Goal: Transaction & Acquisition: Purchase product/service

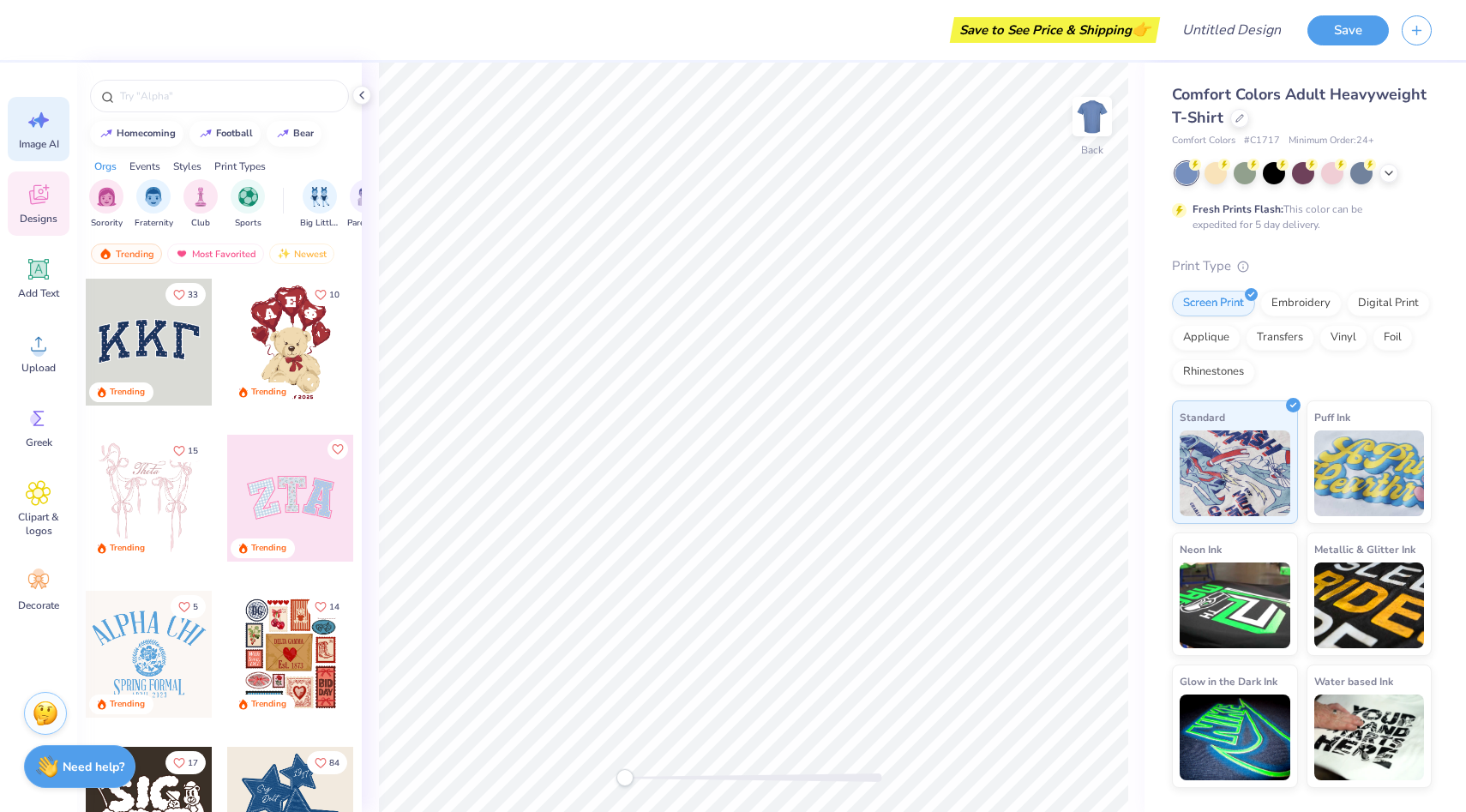
click at [41, 120] on icon at bounding box center [41, 120] width 15 height 16
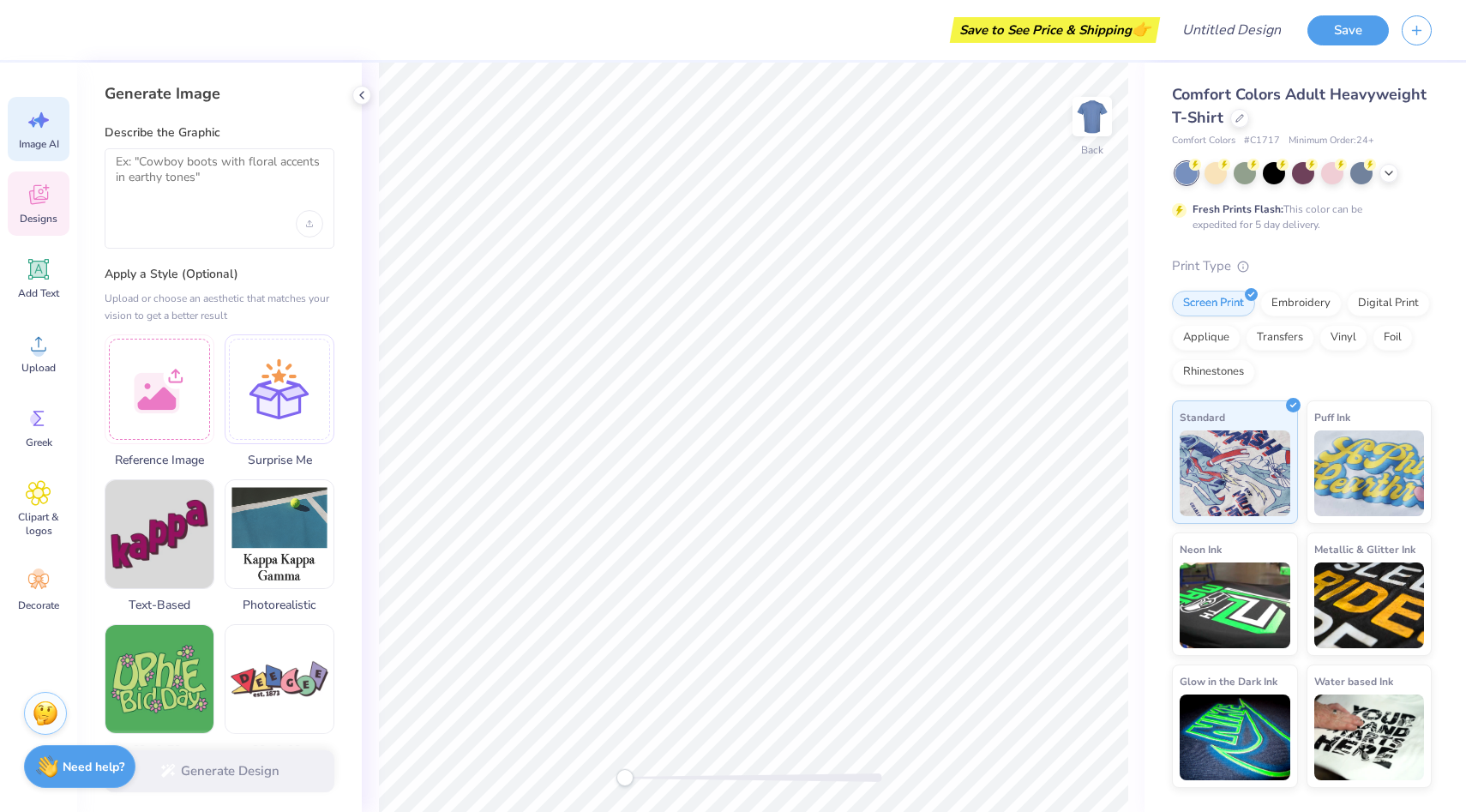
click at [28, 198] on icon at bounding box center [39, 195] width 26 height 26
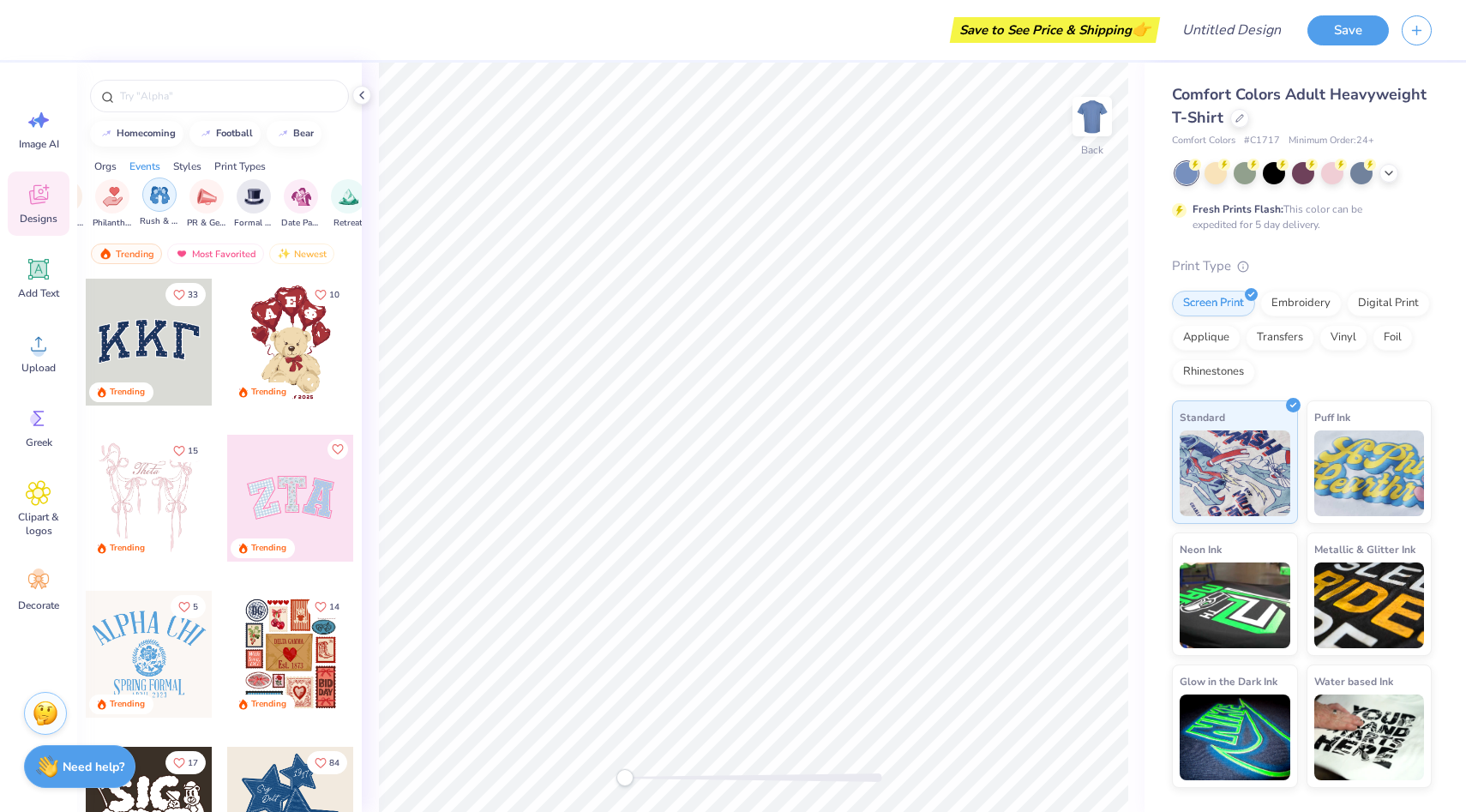
scroll to position [0, 390]
click at [162, 205] on div "filter for PR & General" at bounding box center [166, 194] width 34 height 34
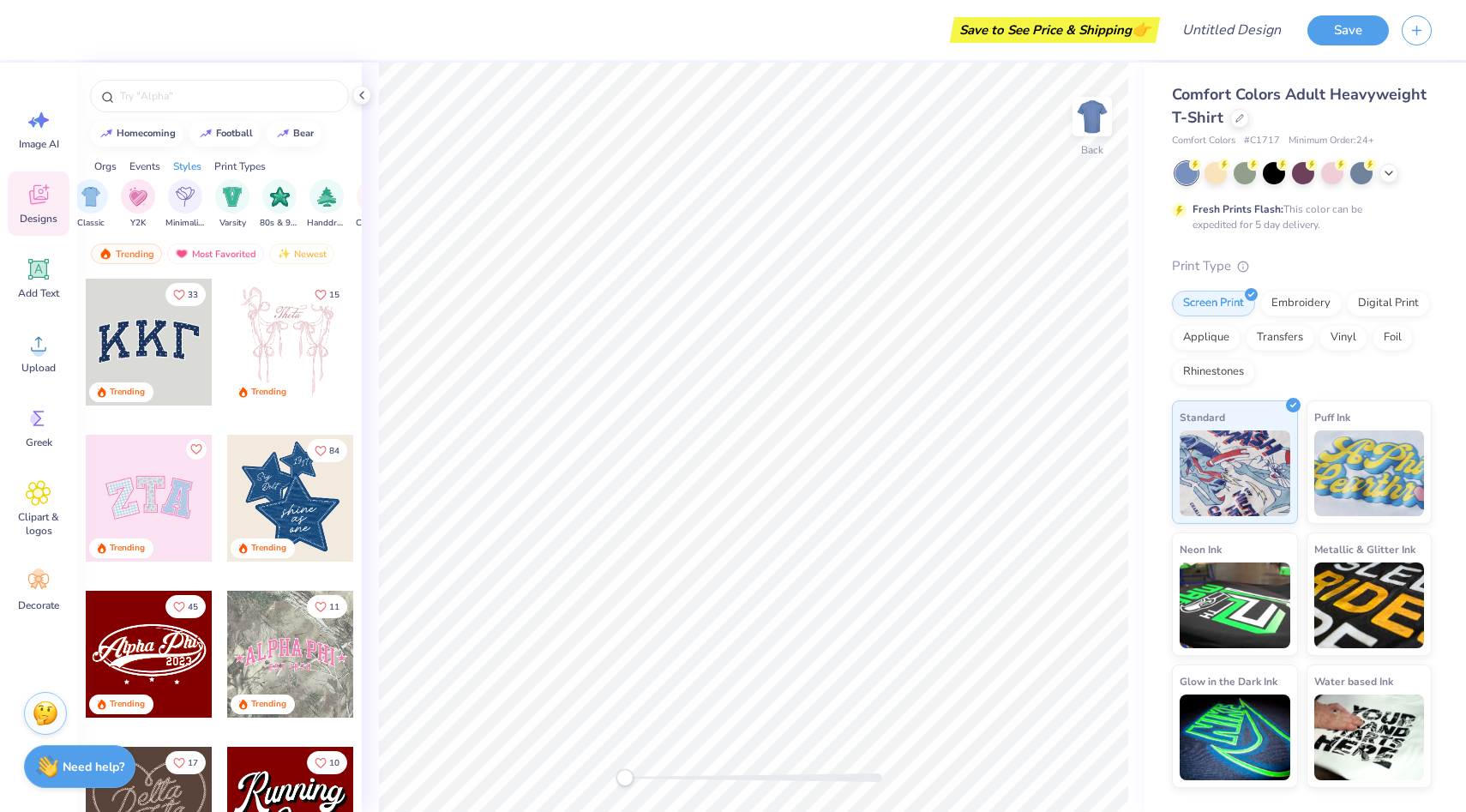
scroll to position [0, 916]
click at [1201, 101] on span "Comfort Colors Adult Heavyweight T-Shirt" at bounding box center [1299, 106] width 255 height 44
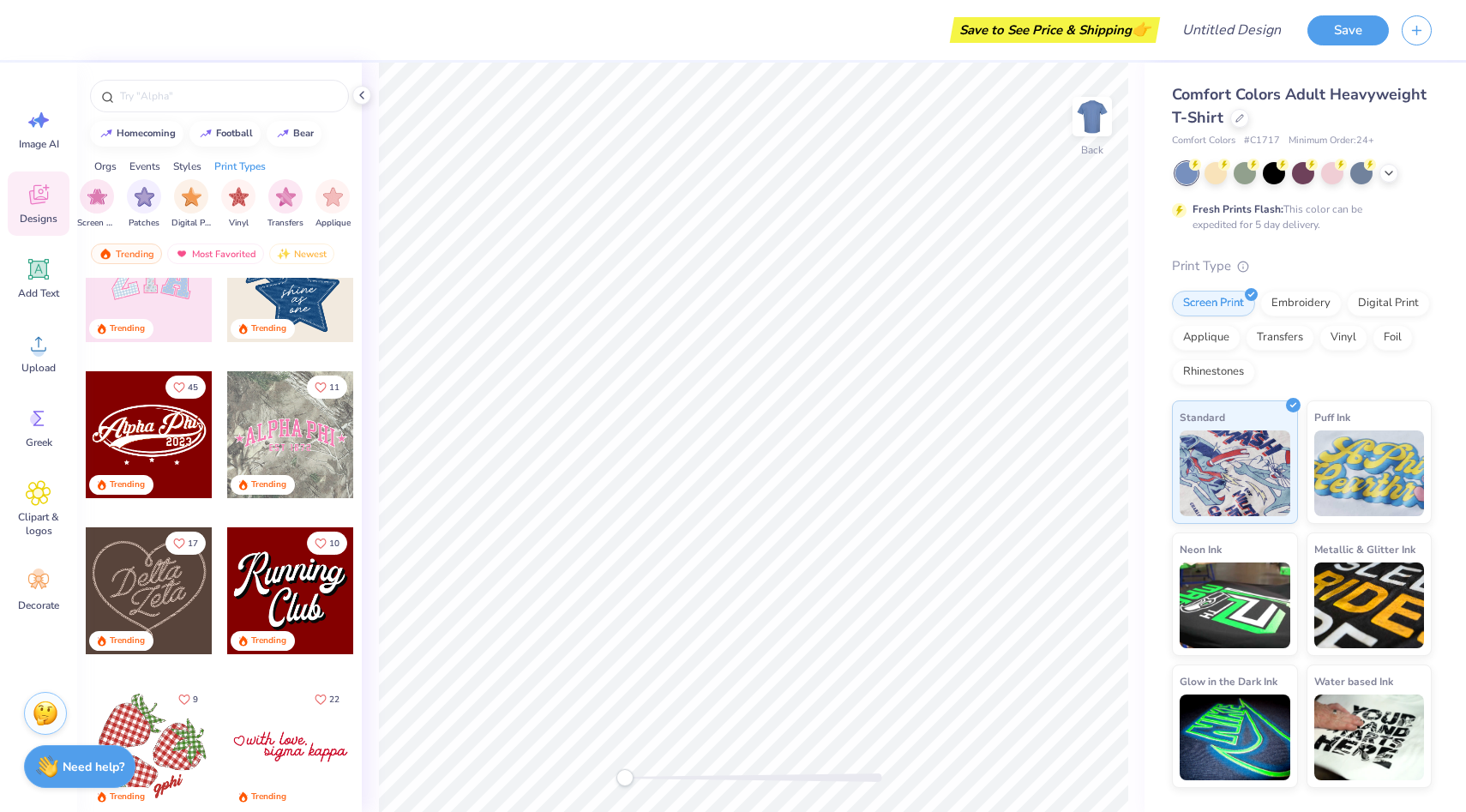
scroll to position [230, 0]
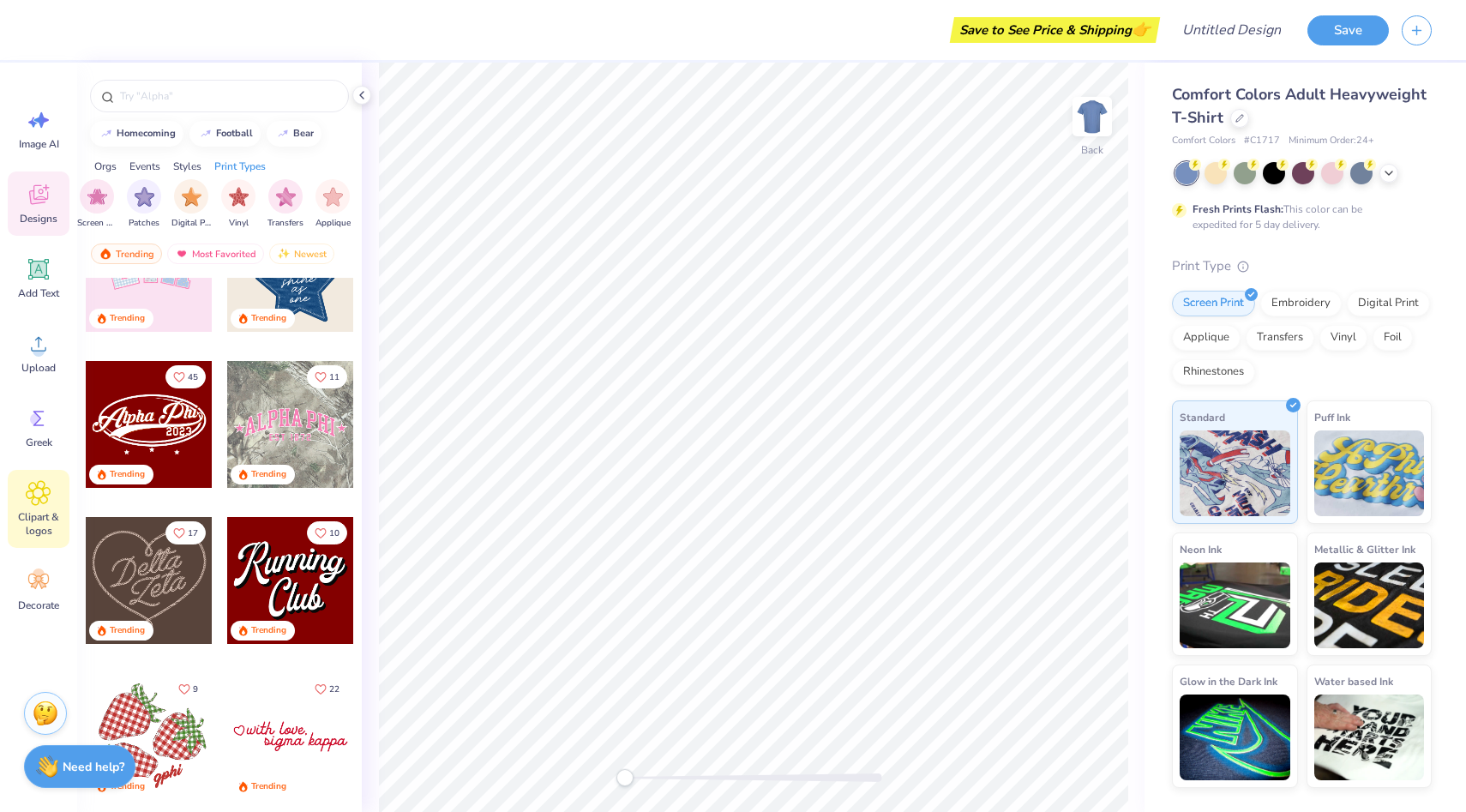
click at [47, 515] on span "Clipart & logos" at bounding box center [39, 524] width 56 height 27
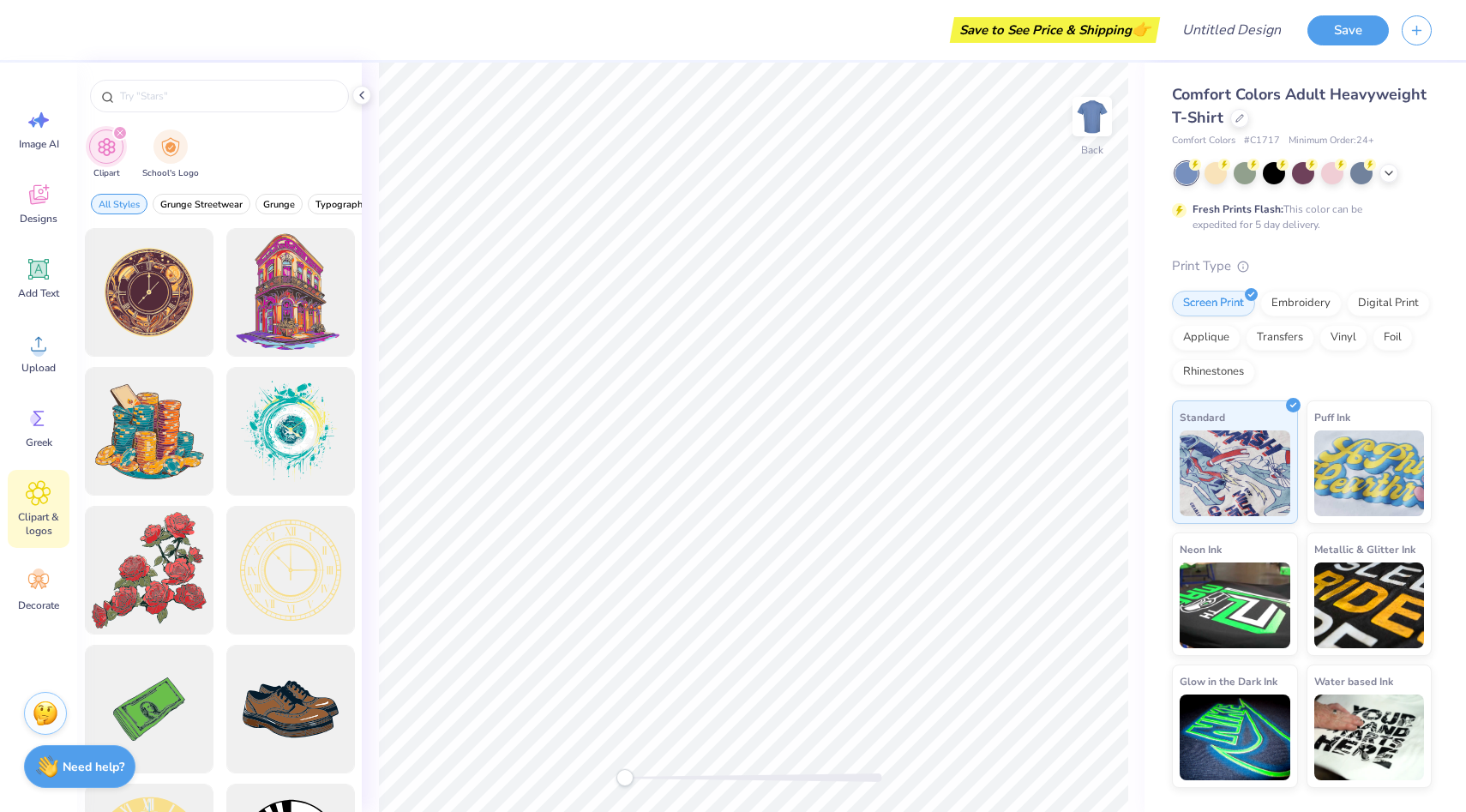
click at [35, 467] on div "Image AI Designs Add Text Upload Greek Clipart & logos Decorate" at bounding box center [39, 359] width 62 height 526
click at [37, 436] on span "Greek" at bounding box center [39, 443] width 26 height 14
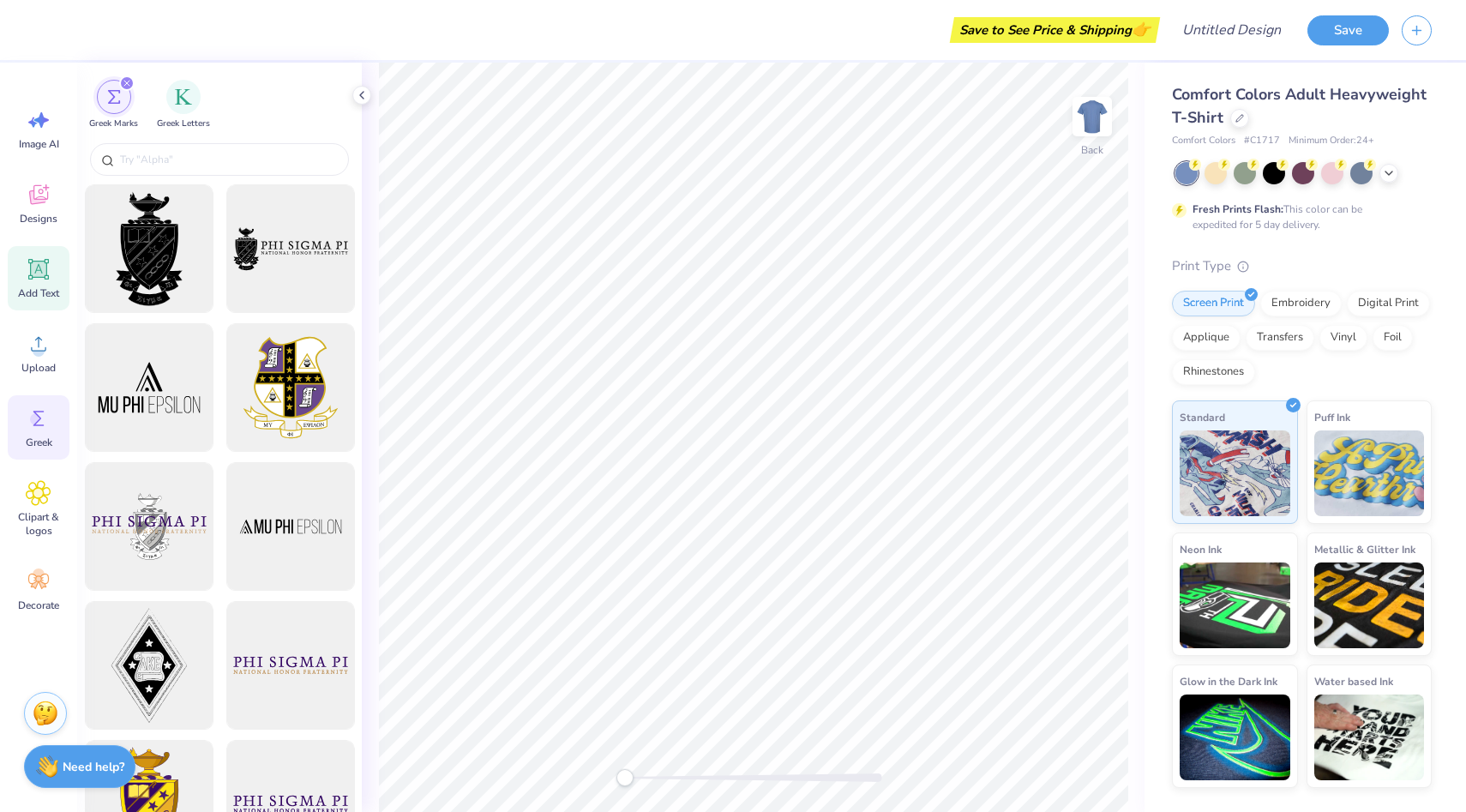
click at [39, 280] on icon at bounding box center [39, 269] width 26 height 26
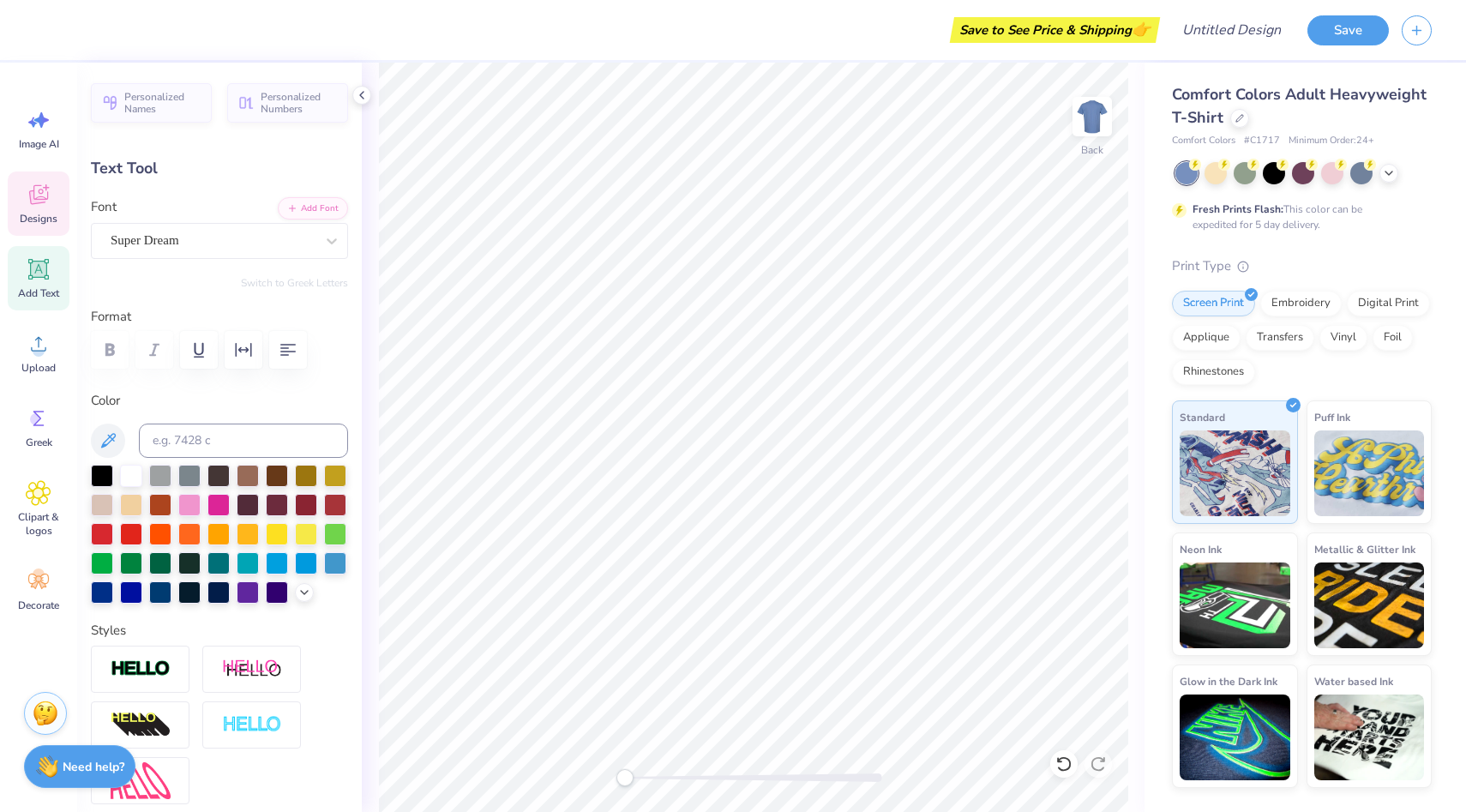
click at [37, 203] on icon at bounding box center [39, 195] width 26 height 26
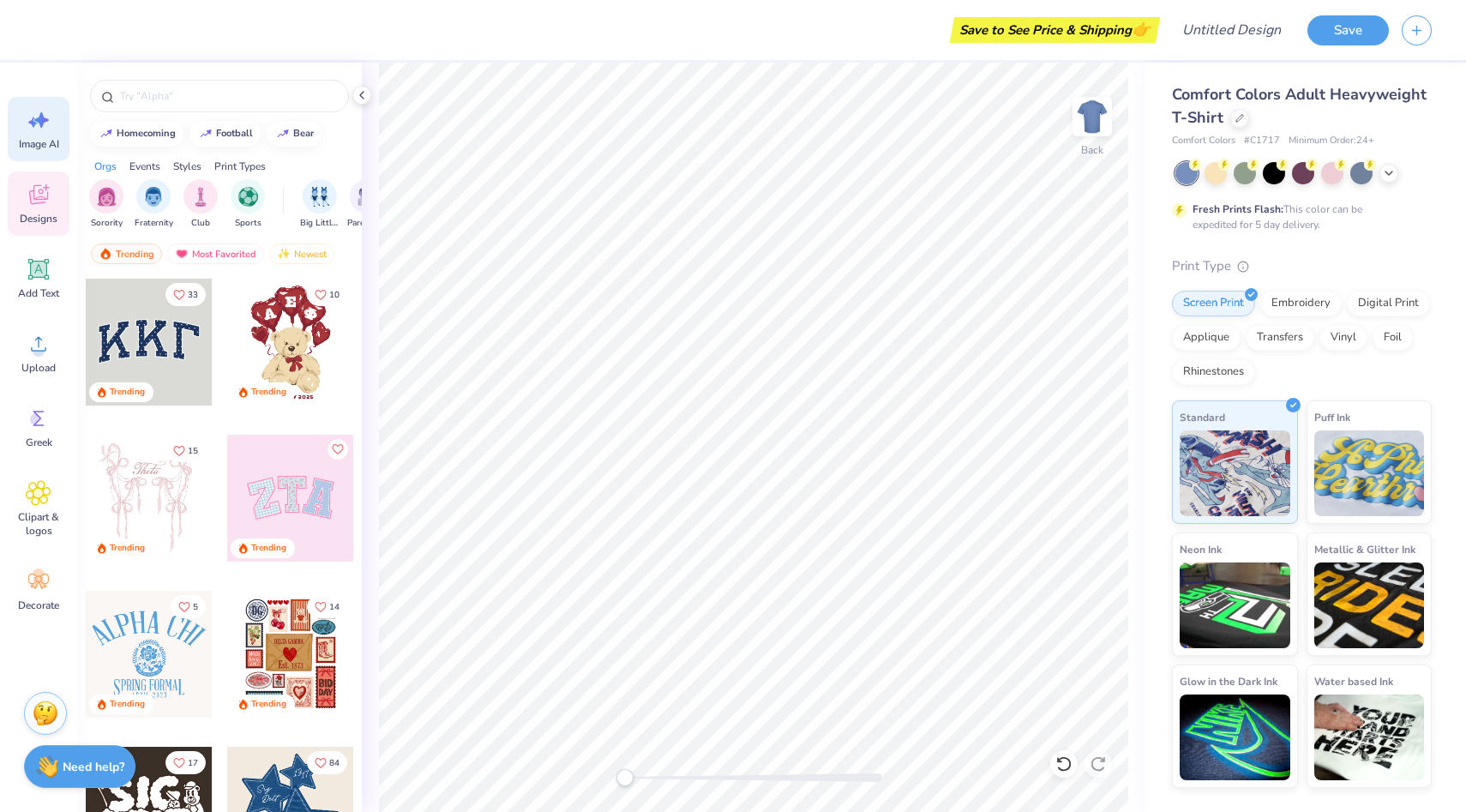
click at [36, 153] on div "Image AI" at bounding box center [39, 129] width 62 height 64
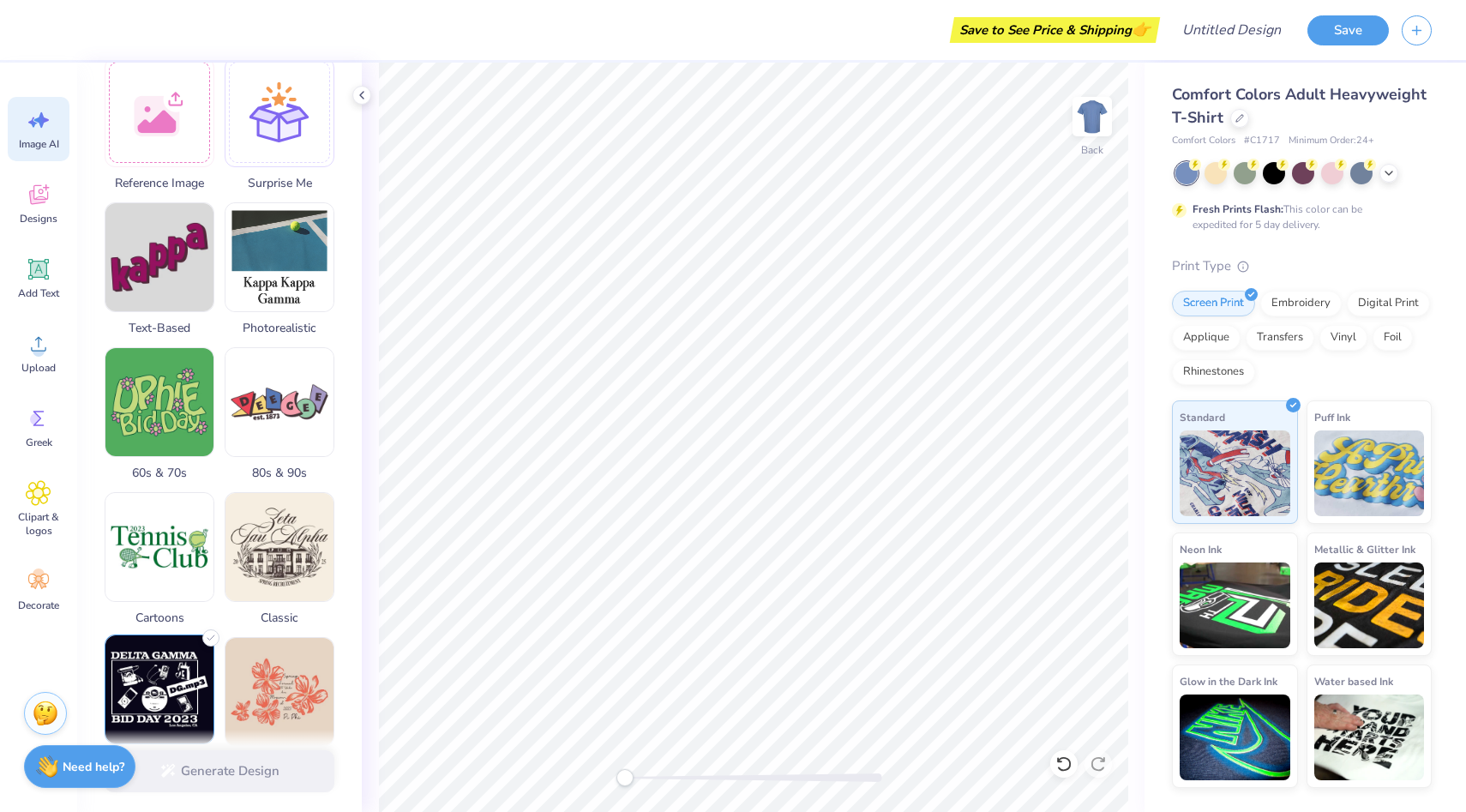
scroll to position [0, 0]
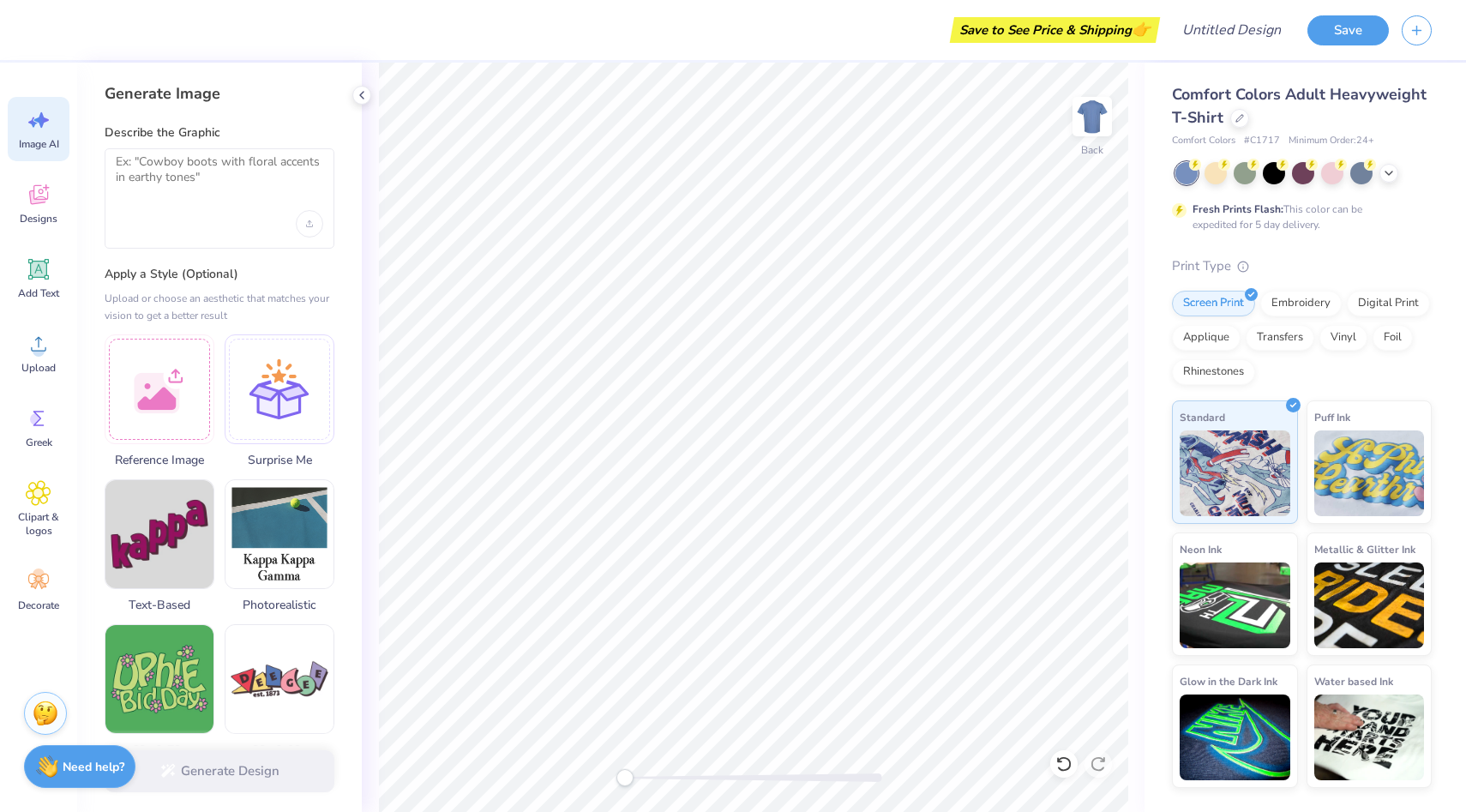
click at [1244, 92] on span "Comfort Colors Adult Heavyweight T-Shirt" at bounding box center [1299, 106] width 255 height 44
click at [1065, 764] on icon at bounding box center [1065, 765] width 17 height 17
click at [1414, 27] on icon "button" at bounding box center [1417, 27] width 15 height 15
click at [1466, 154] on div "Comfort Colors Adult Heavyweight T-Shirt Comfort Colors # C1717 Minimum Order: …" at bounding box center [1306, 425] width 322 height 726
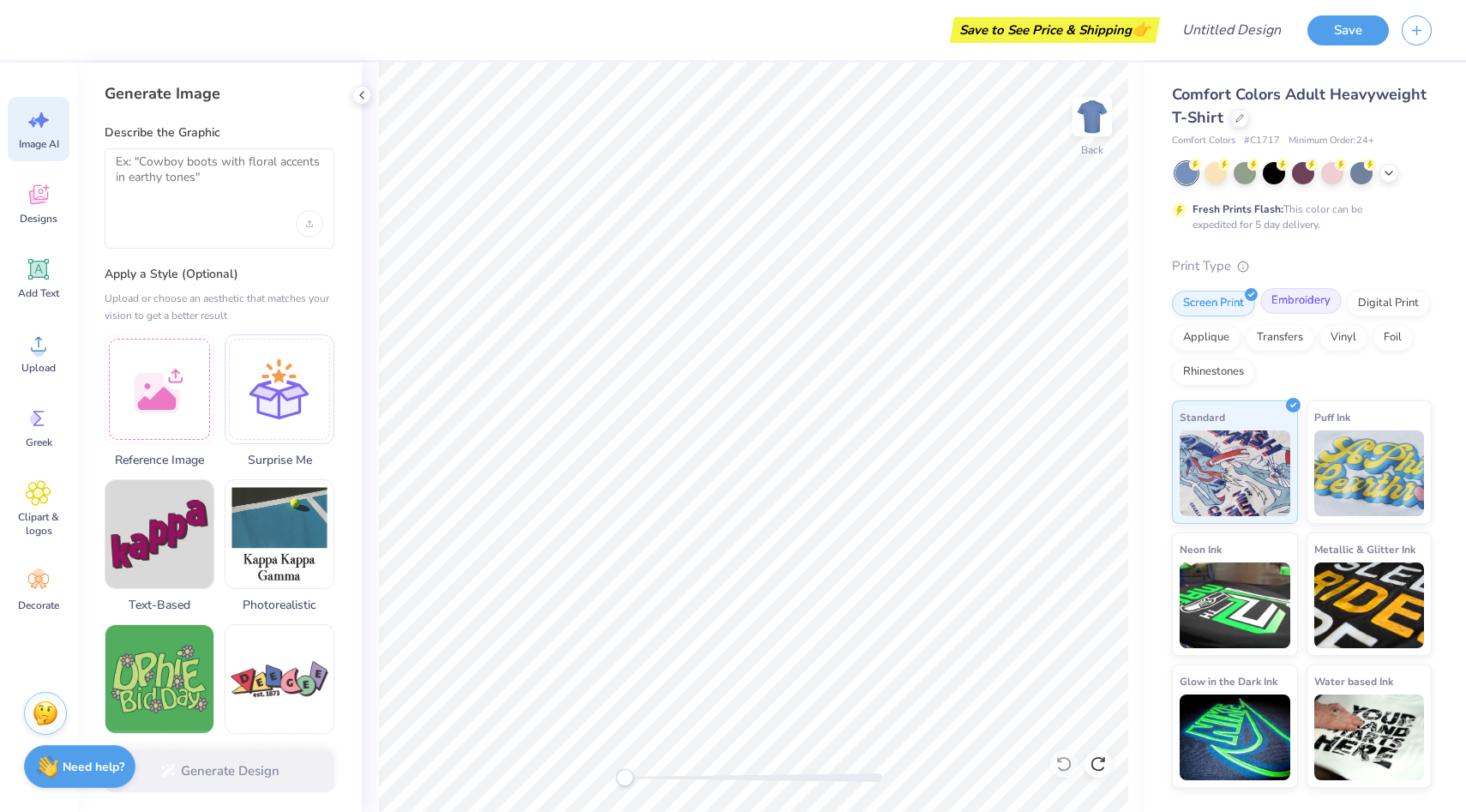
click at [1280, 299] on div "Embroidery" at bounding box center [1301, 300] width 81 height 26
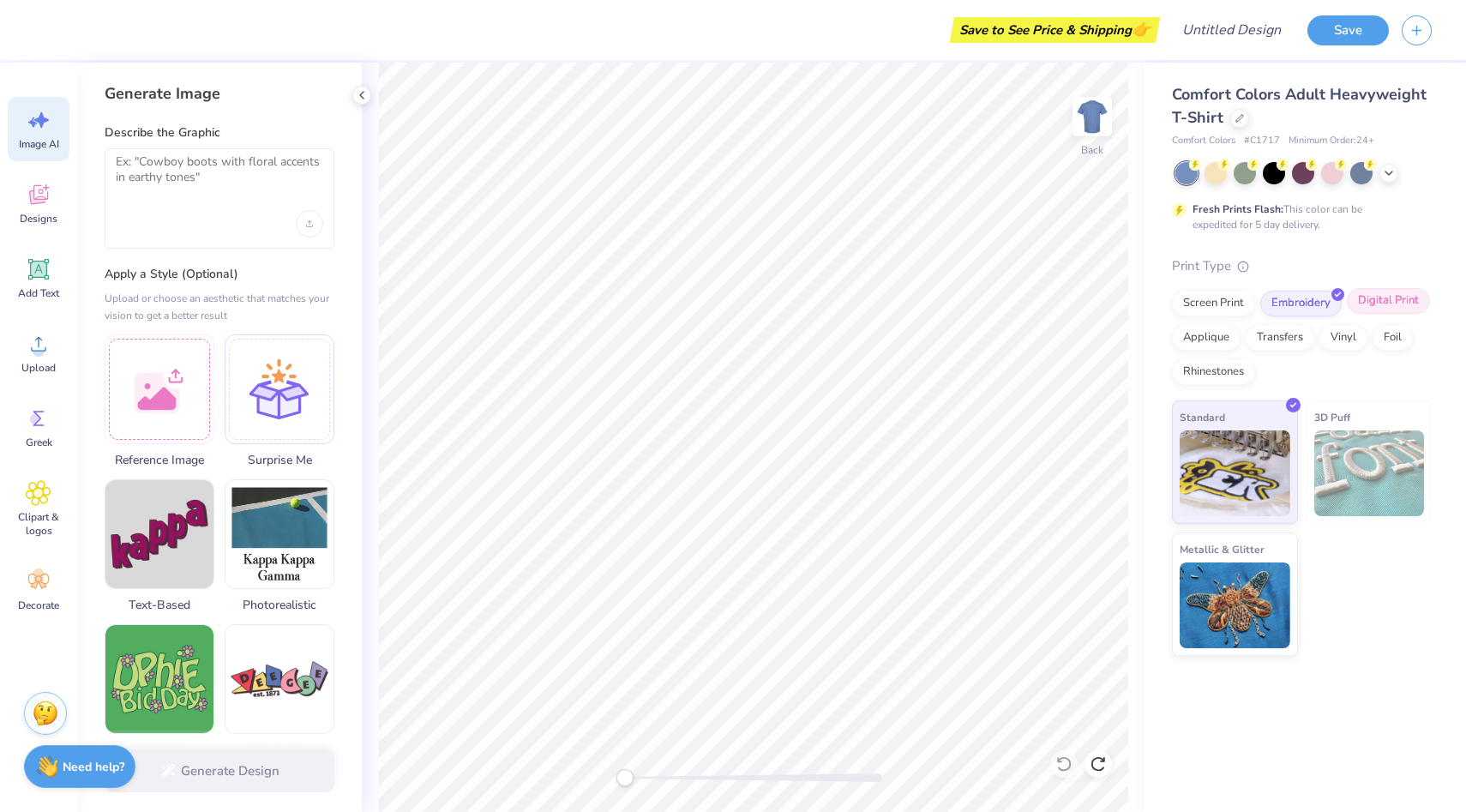
click at [1364, 301] on div "Digital Print" at bounding box center [1388, 300] width 83 height 26
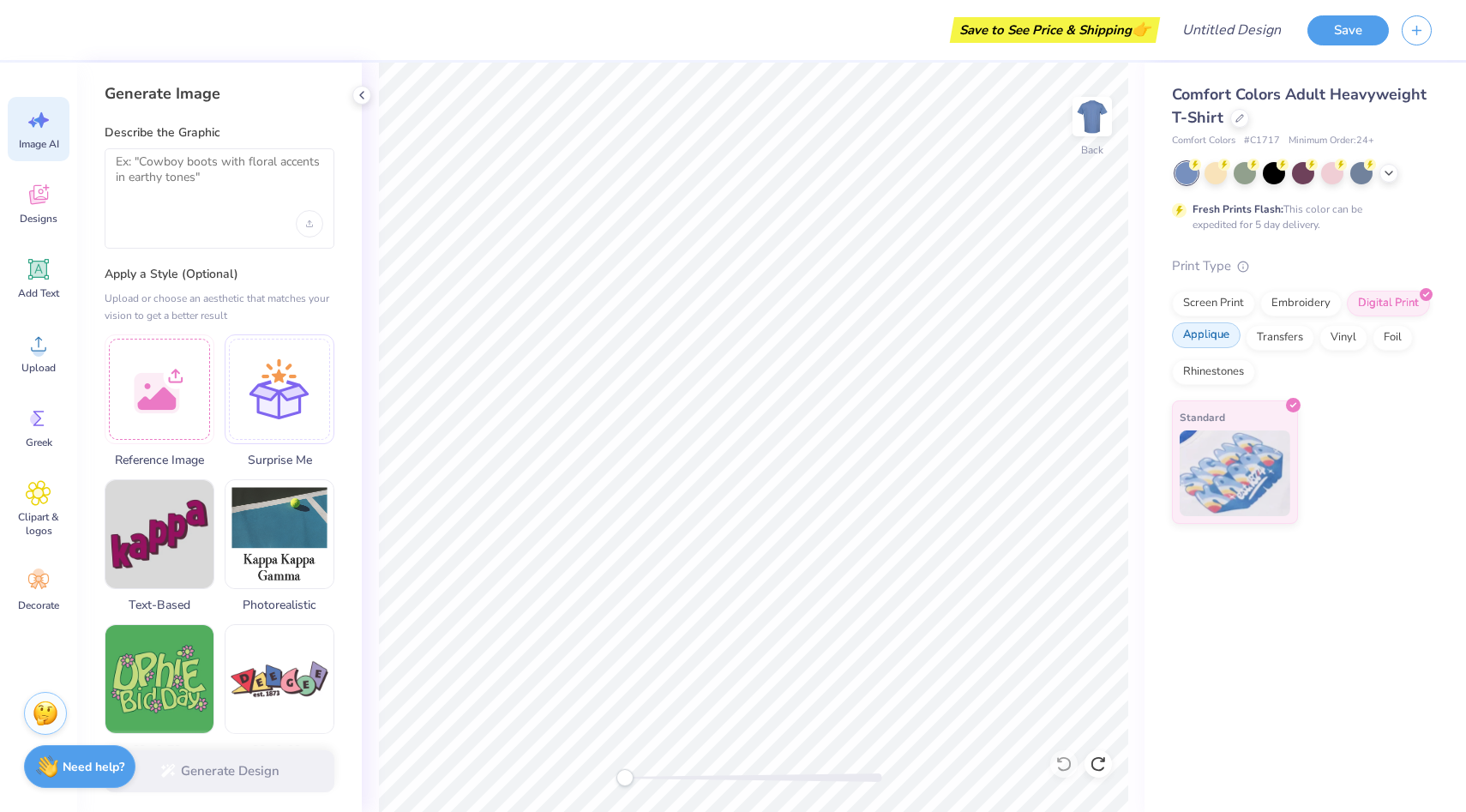
click at [1211, 339] on div "Applique" at bounding box center [1206, 335] width 69 height 26
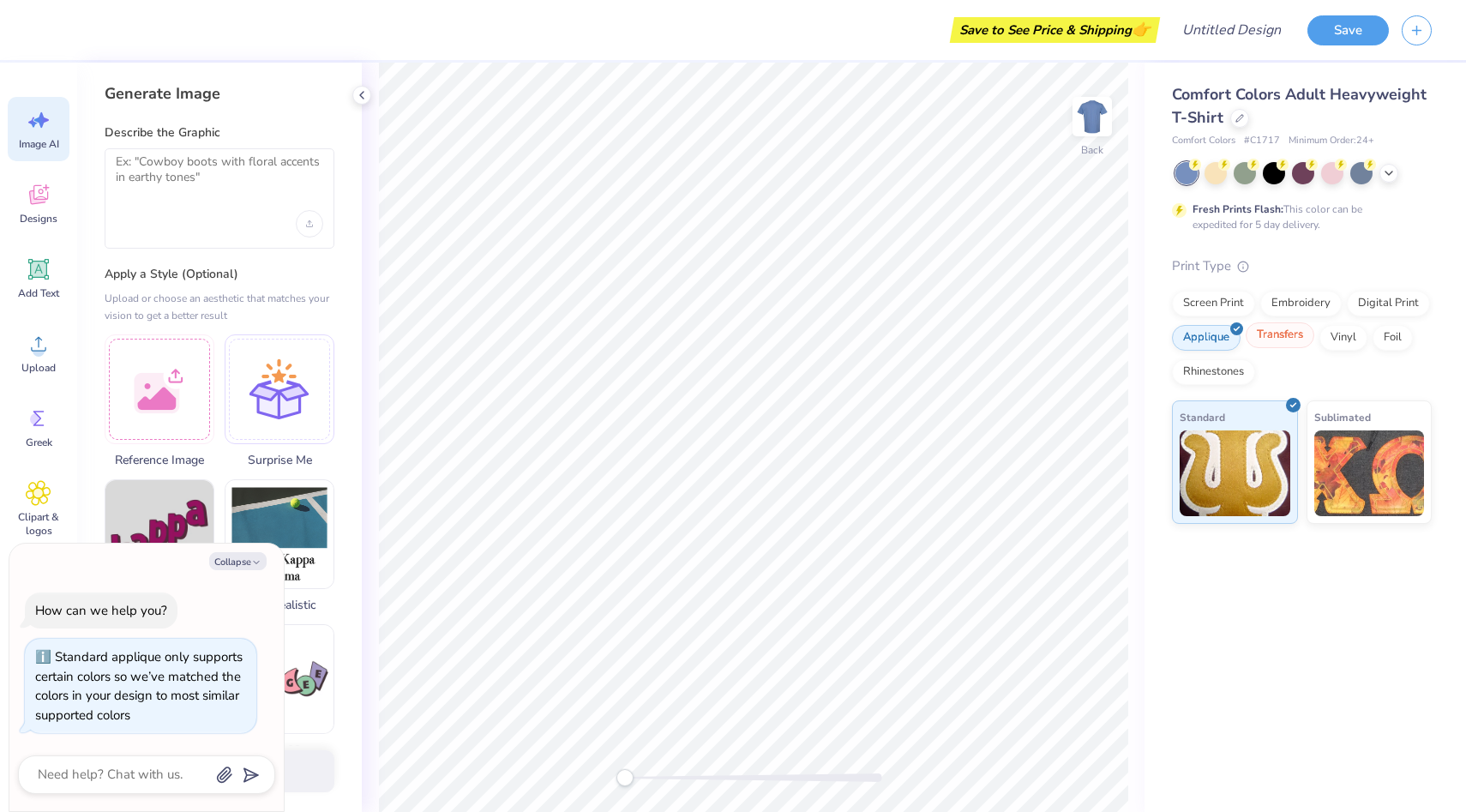
click at [1290, 347] on div "Transfers" at bounding box center [1280, 335] width 69 height 26
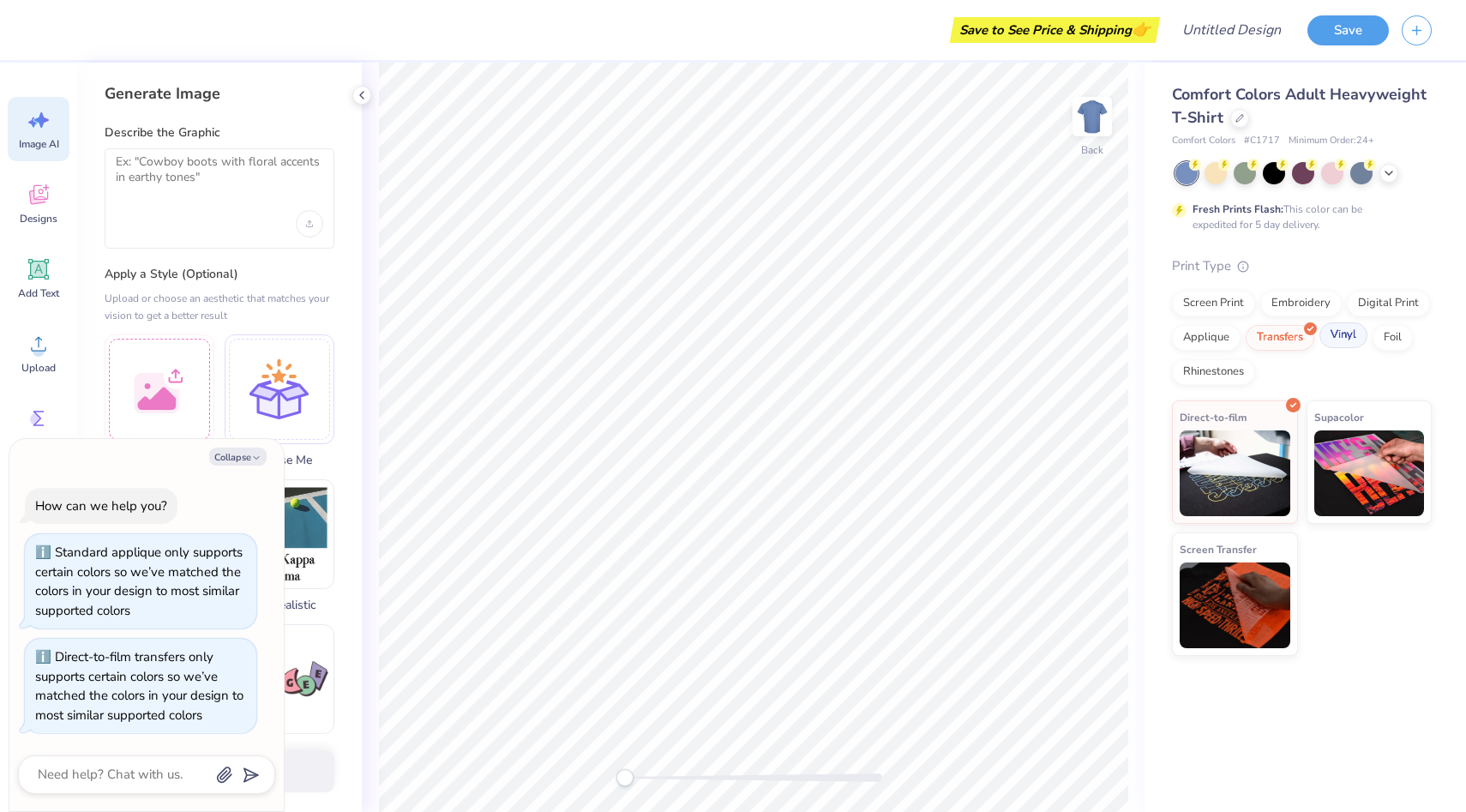
click at [1341, 343] on div "Vinyl" at bounding box center [1344, 335] width 48 height 26
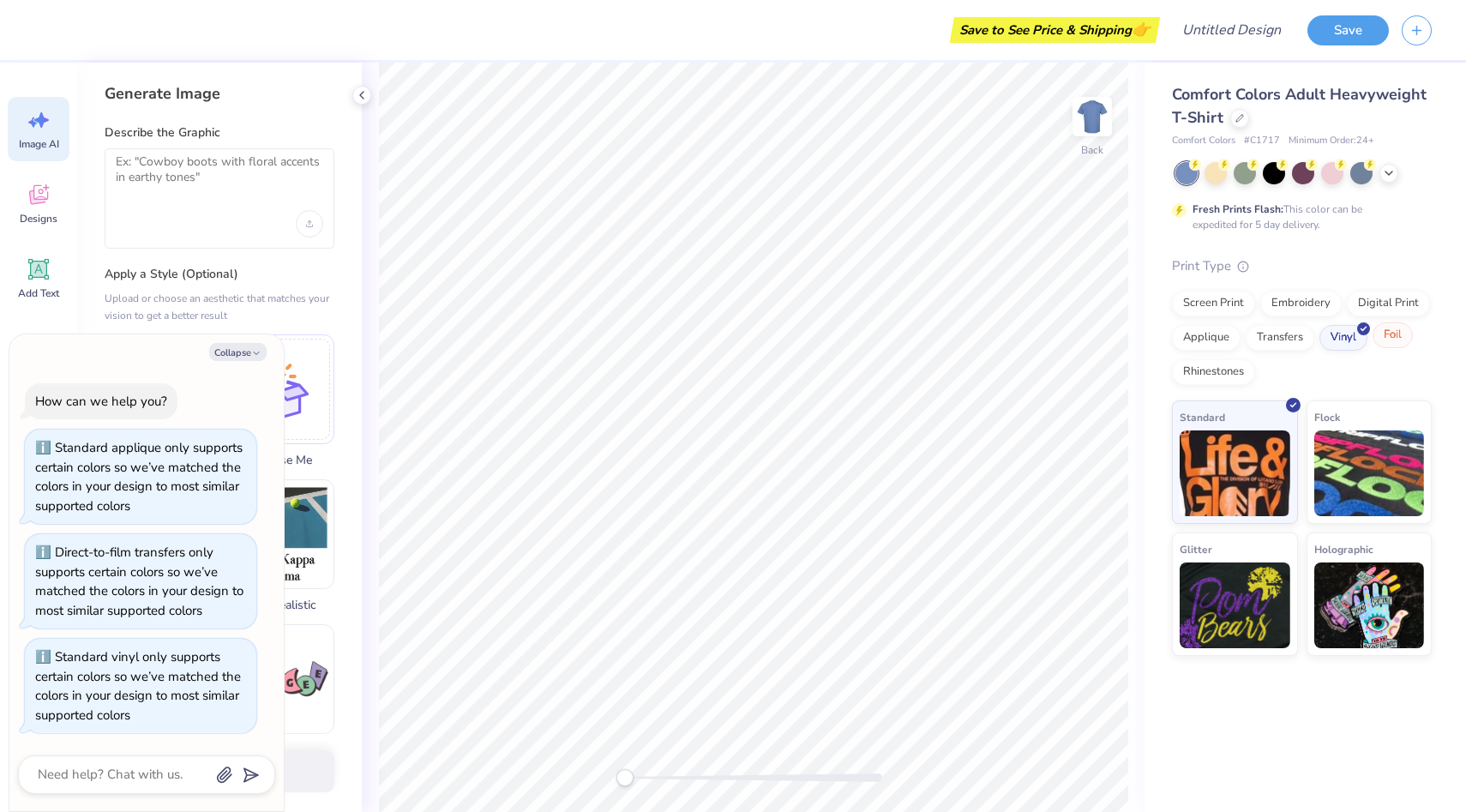
click at [1388, 344] on div "Foil" at bounding box center [1393, 335] width 41 height 26
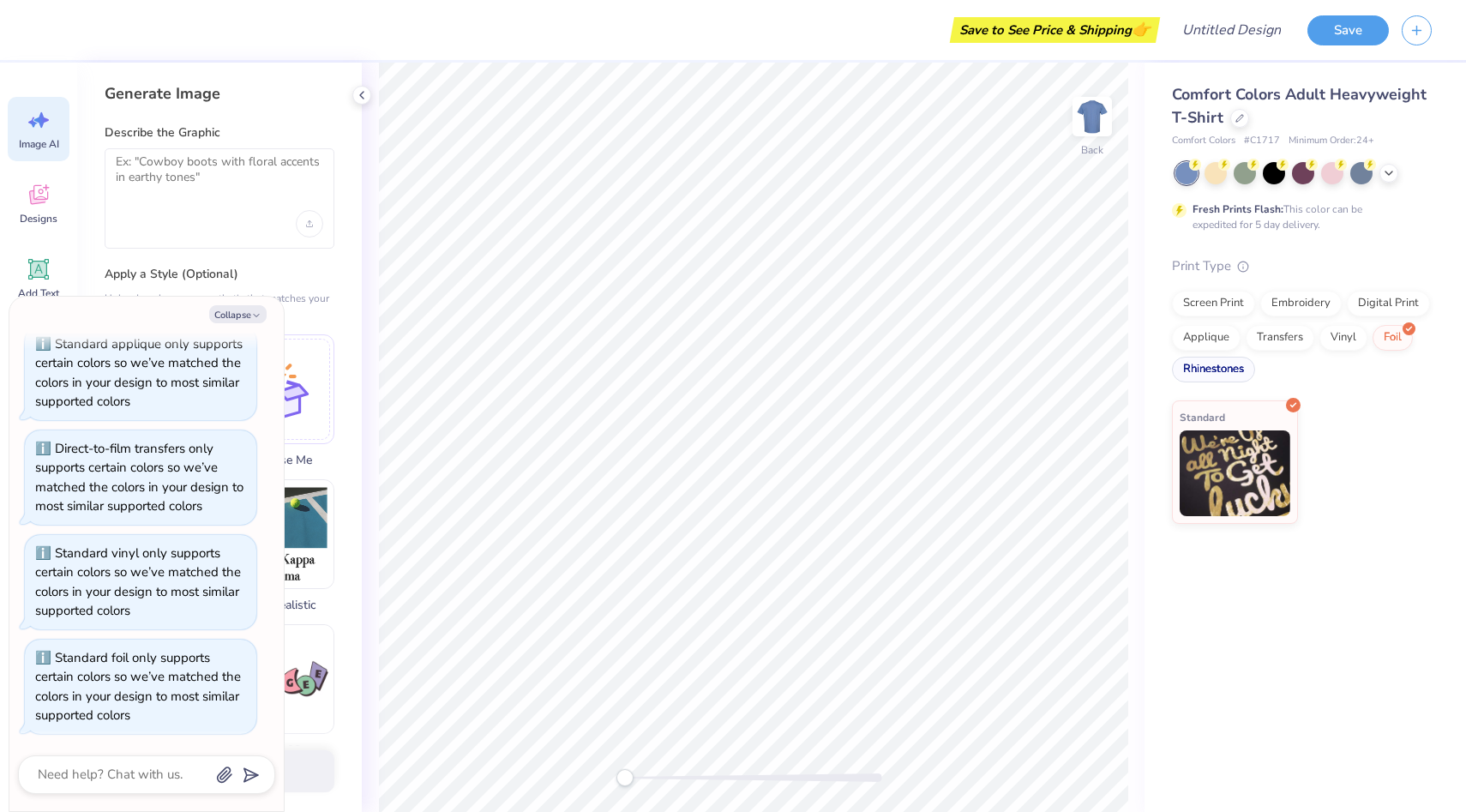
click at [1213, 366] on div "Rhinestones" at bounding box center [1214, 369] width 83 height 26
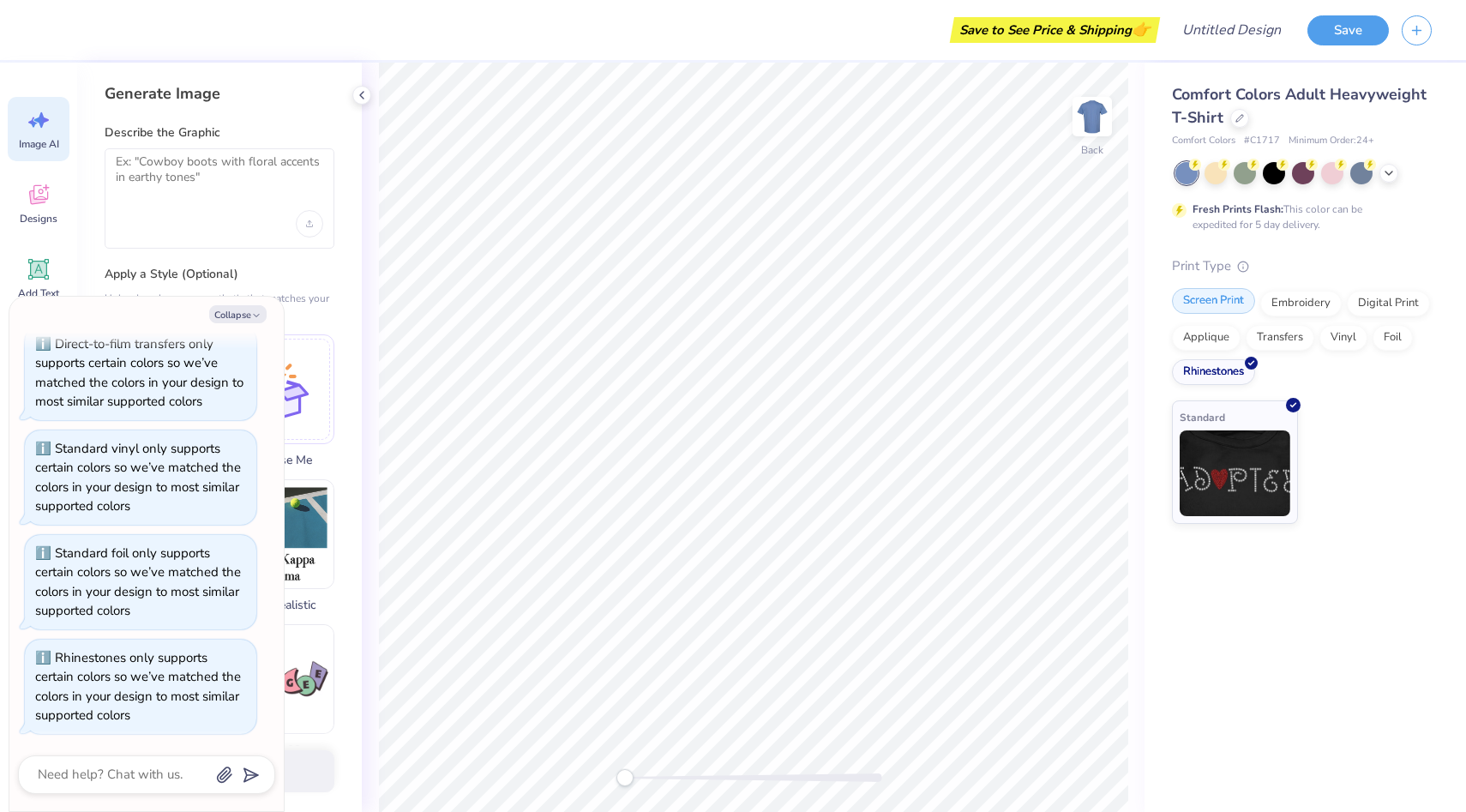
click at [1200, 313] on div "Screen Print" at bounding box center [1214, 300] width 83 height 26
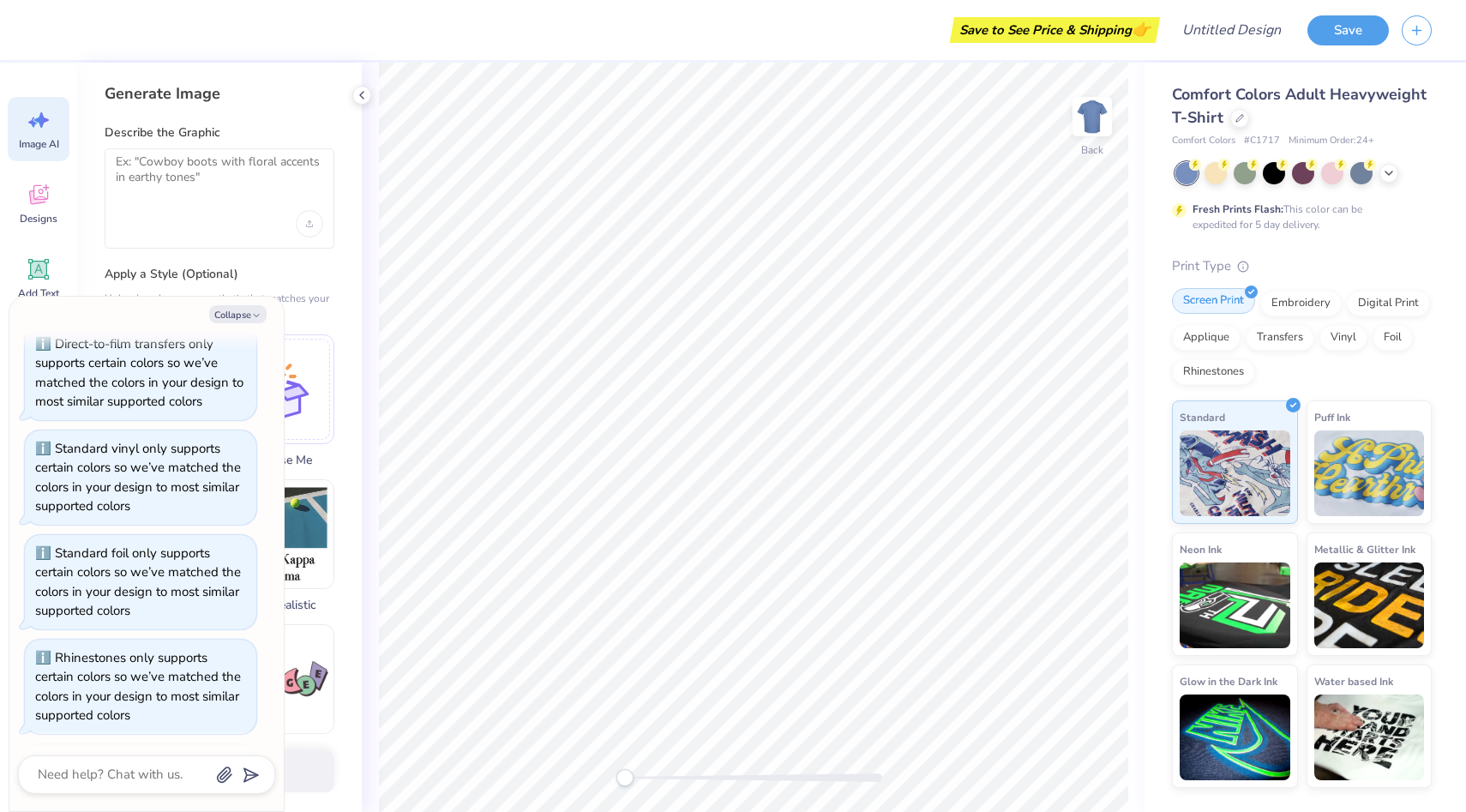
scroll to position [276, 0]
click at [1276, 300] on div "Embroidery" at bounding box center [1301, 300] width 81 height 26
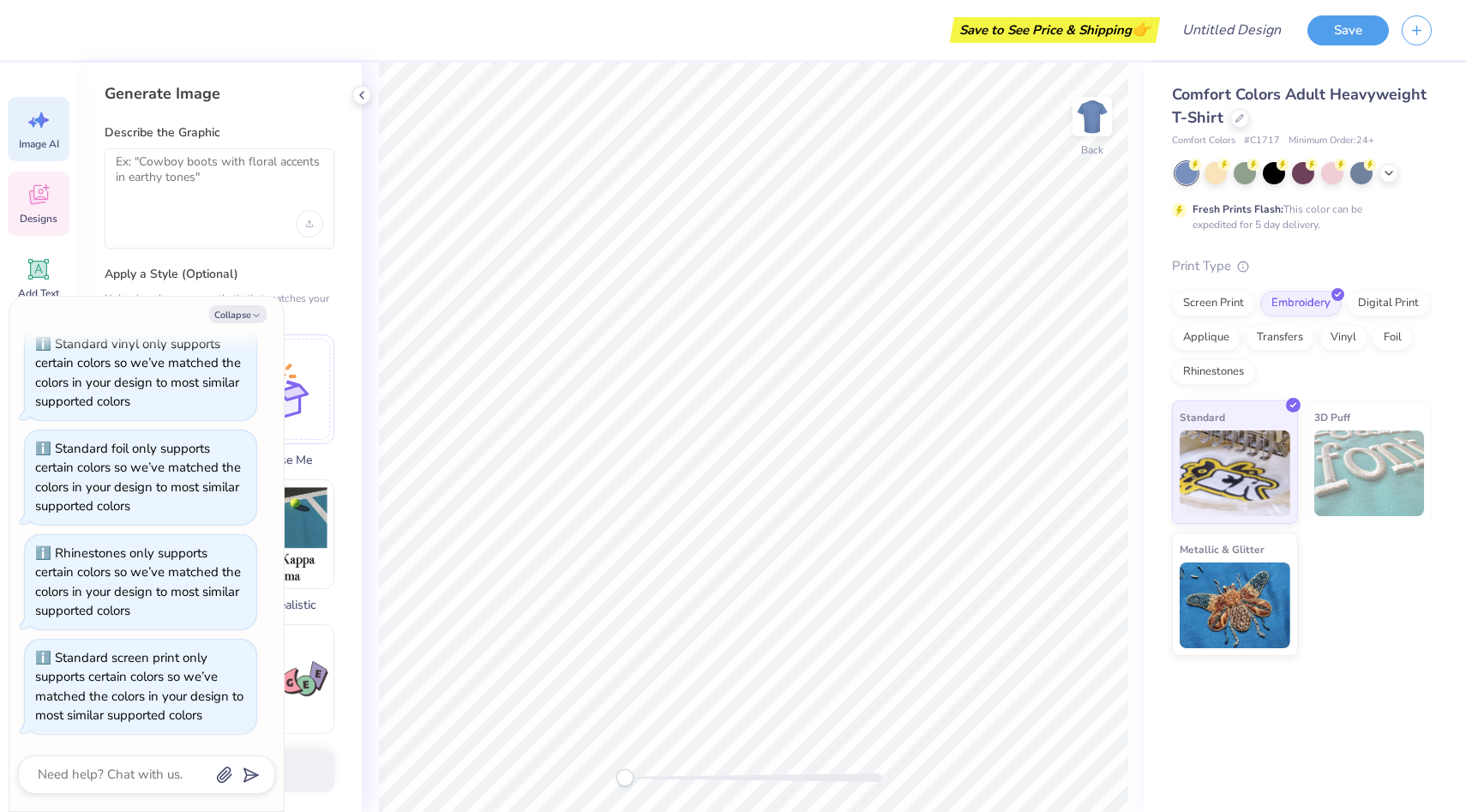
click at [46, 205] on icon at bounding box center [39, 195] width 26 height 26
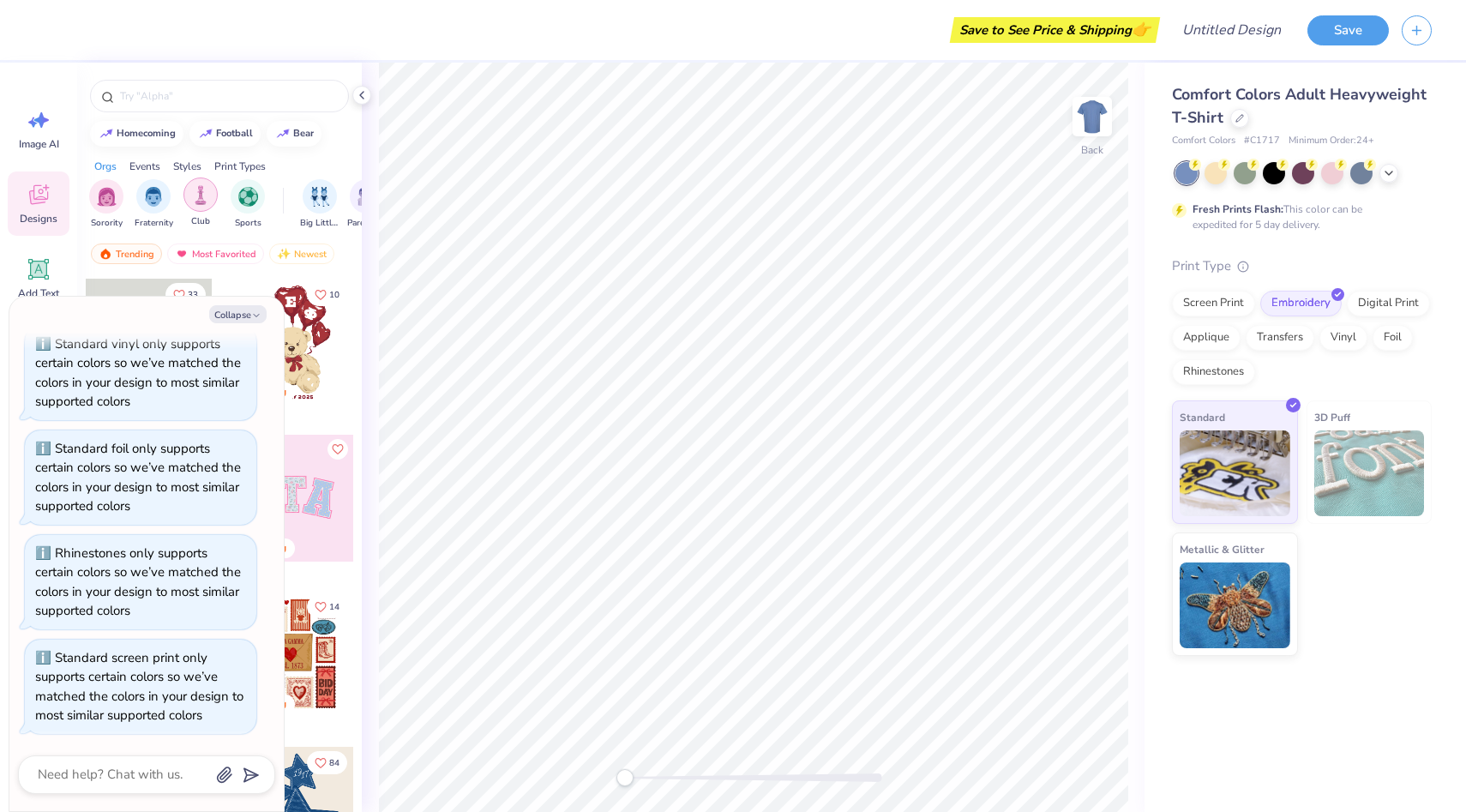
click at [191, 204] on div "filter for Club" at bounding box center [200, 194] width 34 height 34
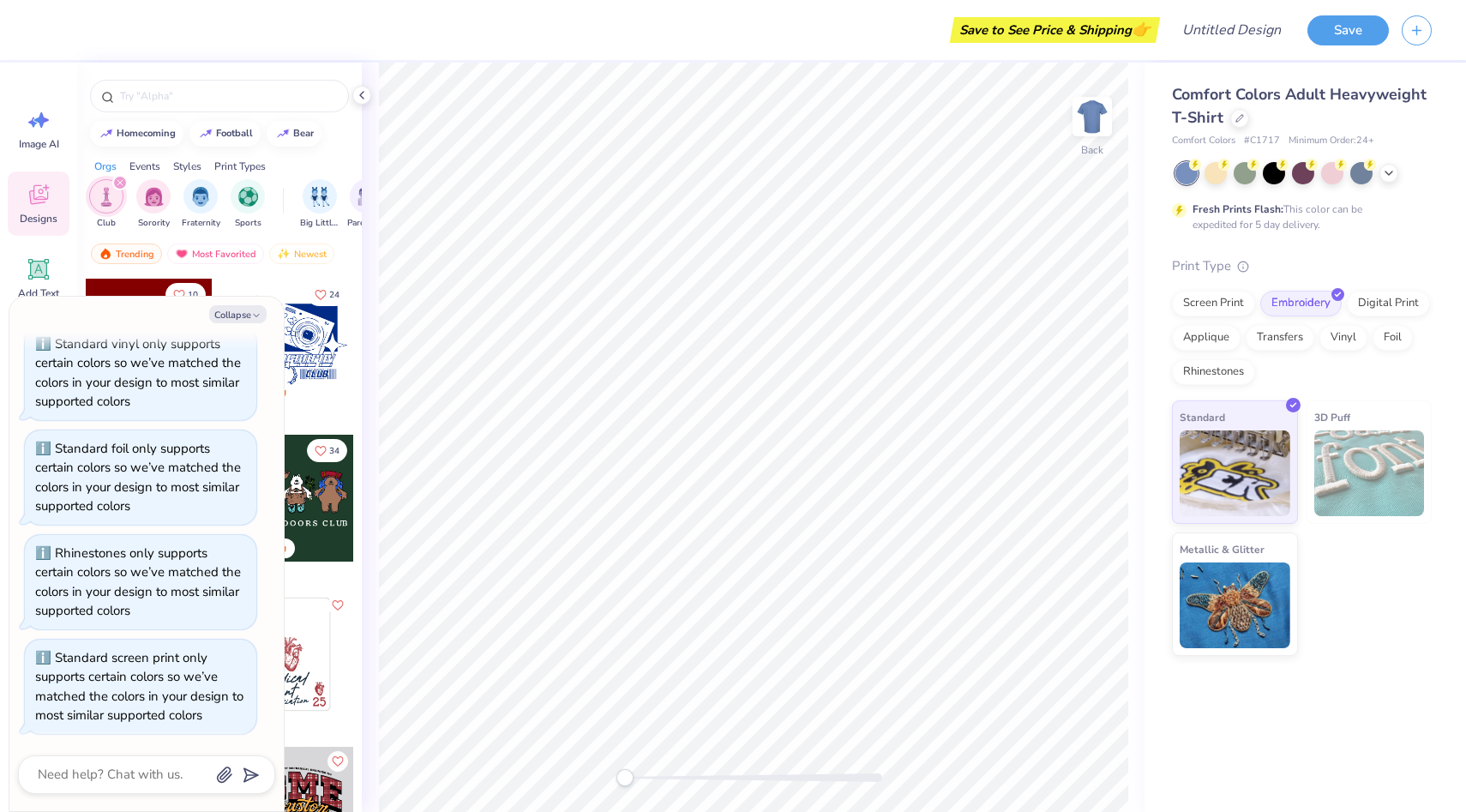
click at [117, 183] on icon "filter for Club" at bounding box center [119, 182] width 5 height 5
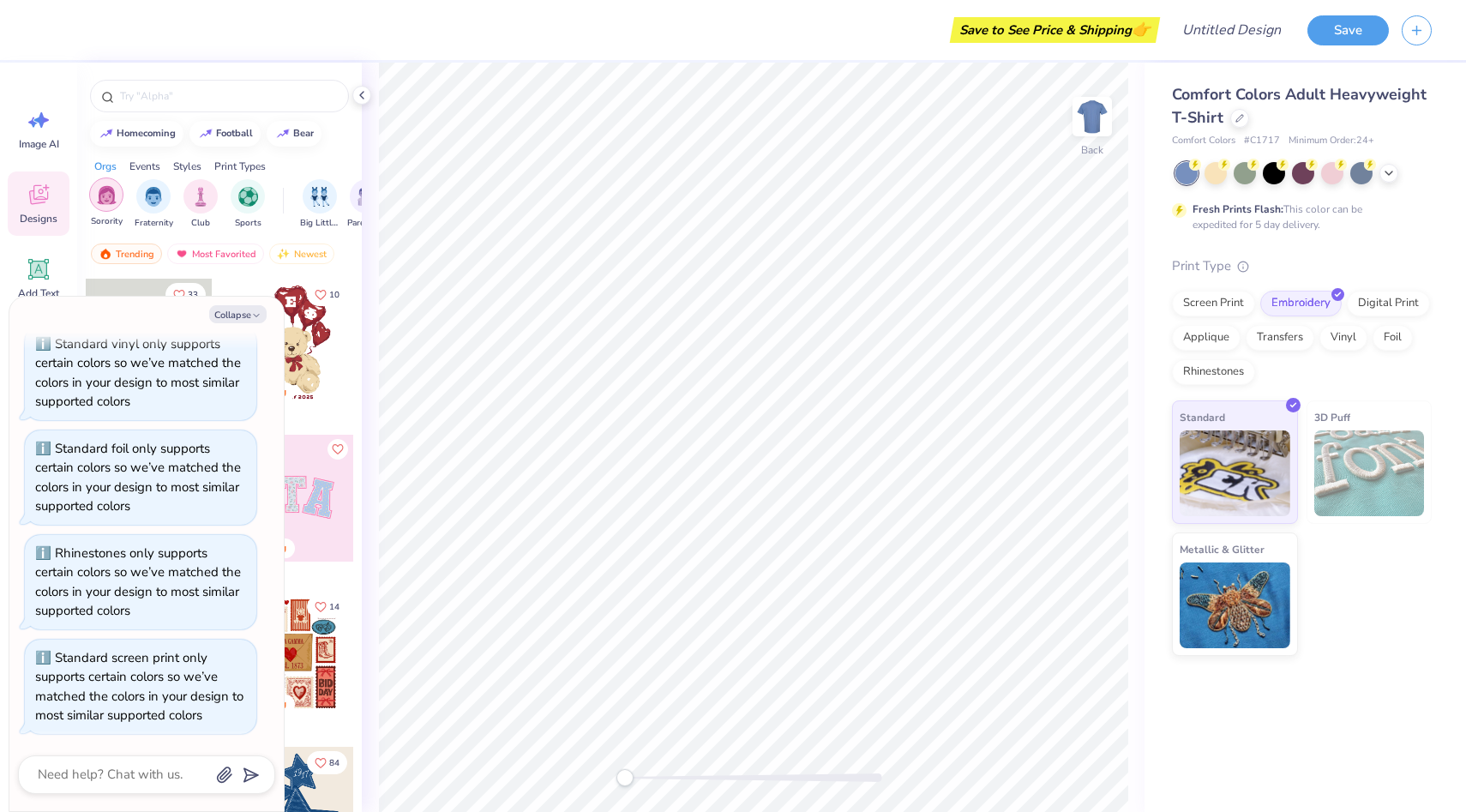
click at [99, 198] on img "filter for Sorority" at bounding box center [107, 195] width 19 height 19
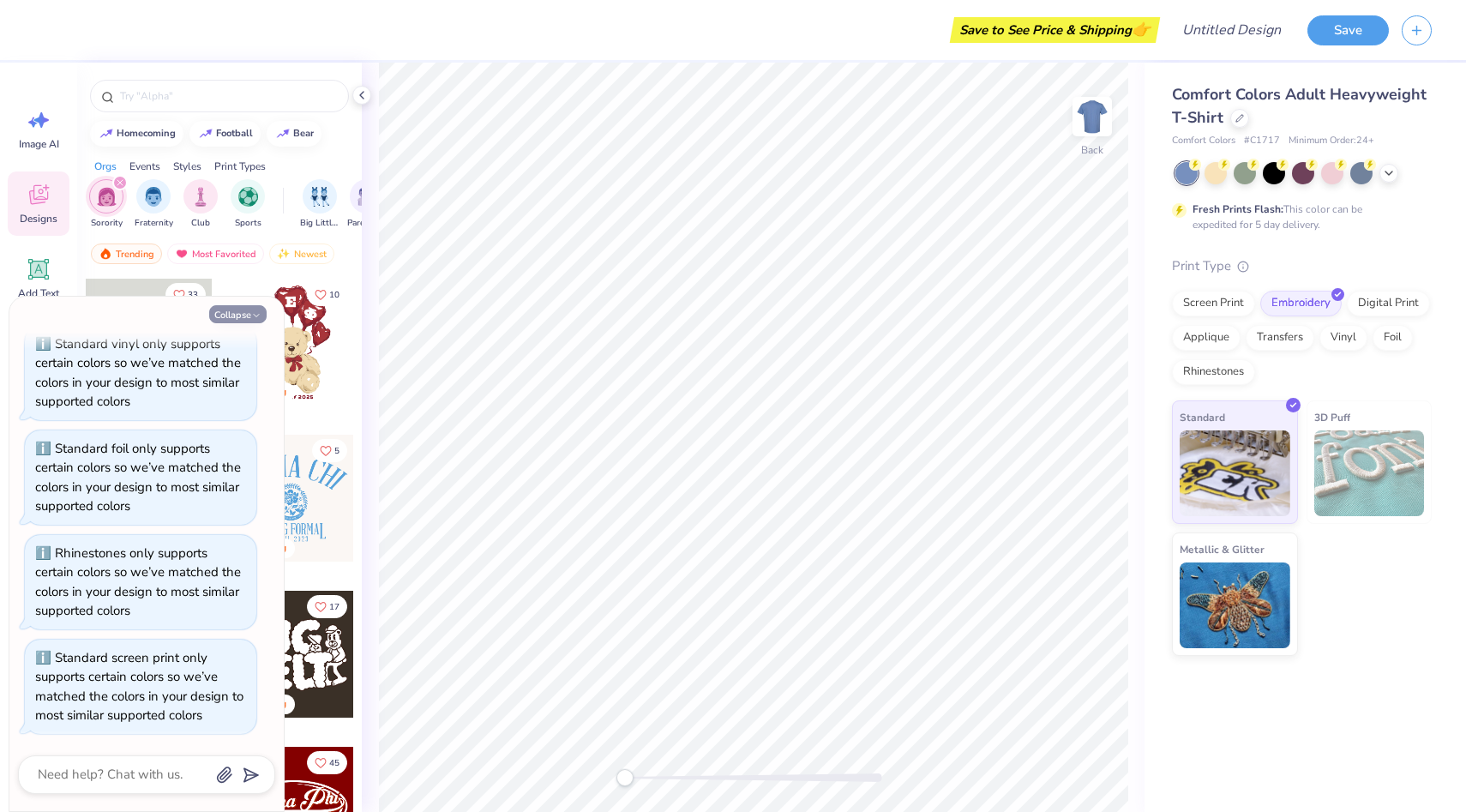
click at [247, 314] on button "Collapse" at bounding box center [237, 314] width 57 height 18
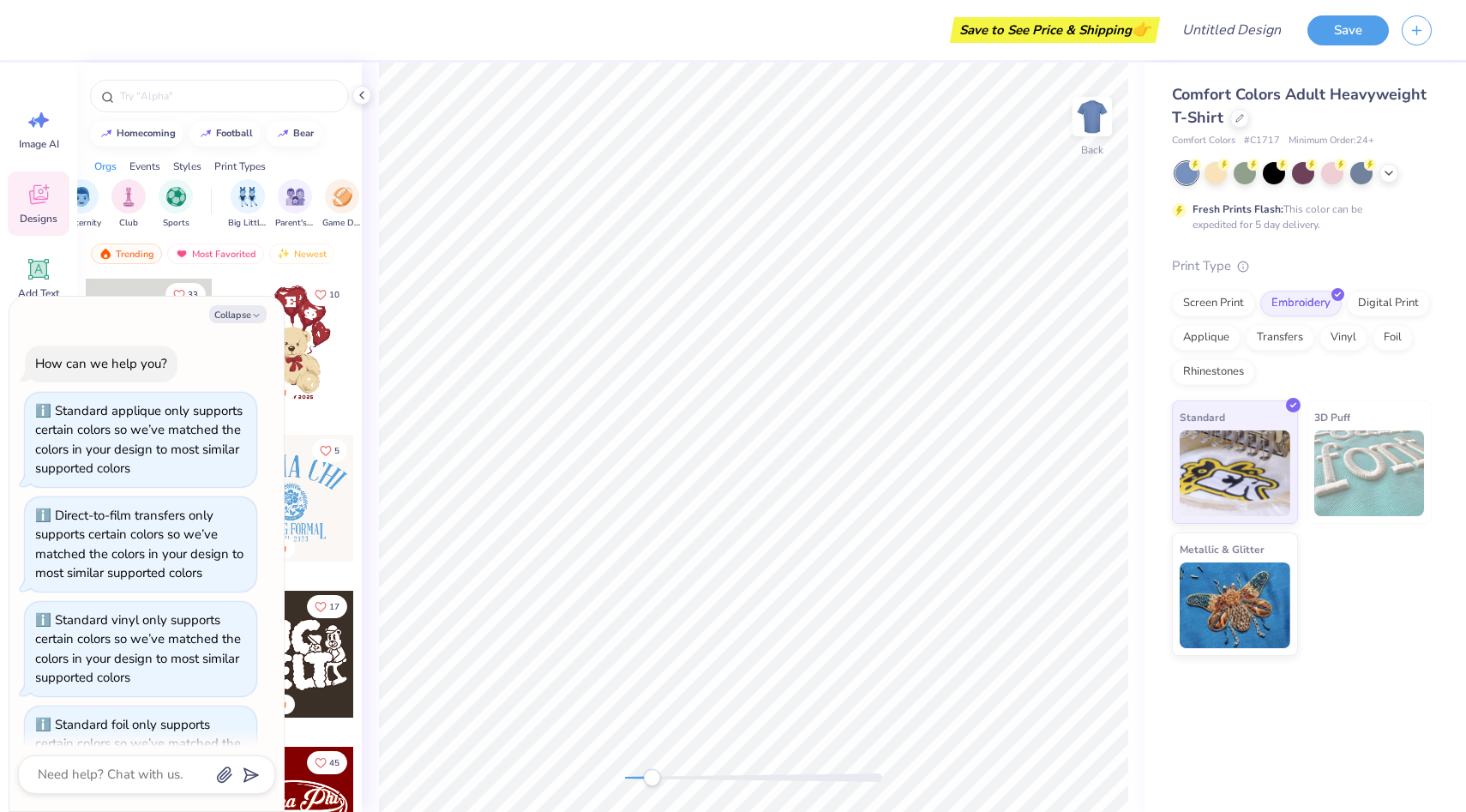
scroll to position [381, 0]
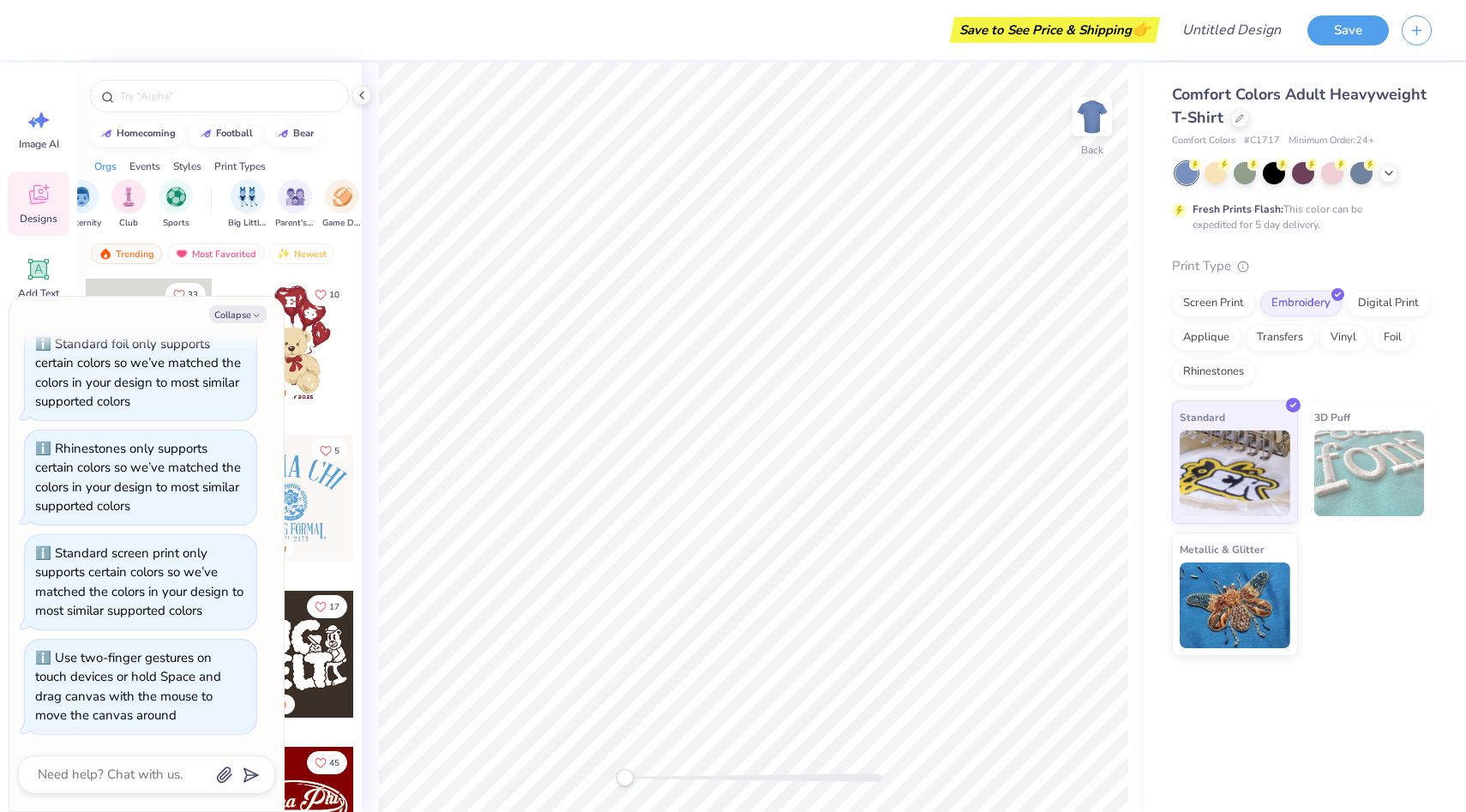
drag, startPoint x: 627, startPoint y: 777, endPoint x: 218, endPoint y: 602, distance: 444.9
click at [218, 605] on body "Save to See Price & Shipping 👉 Design Title Save Image AI Designs Add Text Uplo…" at bounding box center [733, 406] width 1466 height 812
type textarea "x"
